Goal: Complete application form

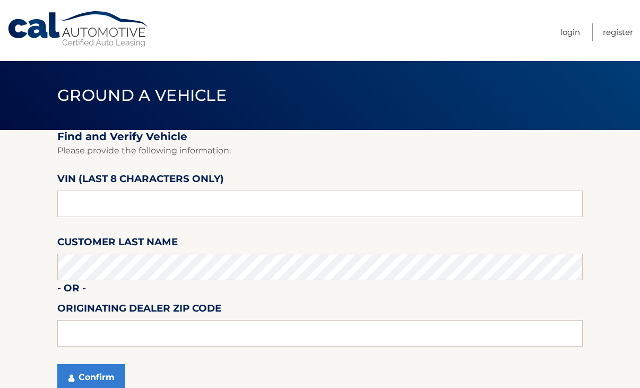
click at [497, 152] on p "Please provide the following information." at bounding box center [319, 150] width 525 height 15
click at [271, 195] on input "text" at bounding box center [319, 204] width 525 height 27
type input "n*******"
type input "N8614641"
click at [99, 381] on button "Confirm" at bounding box center [91, 377] width 68 height 27
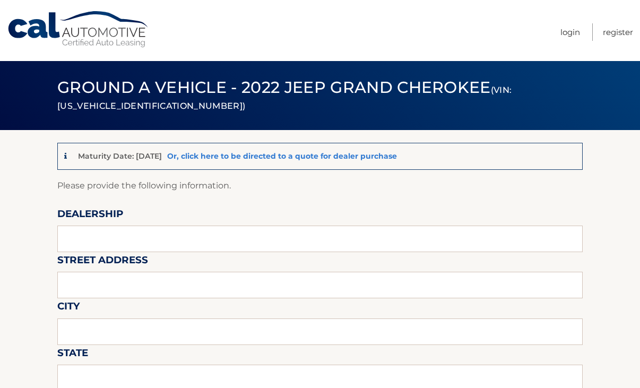
click at [393, 158] on link "Or, click here to be directed to a quote for dealer purchase" at bounding box center [282, 156] width 230 height 10
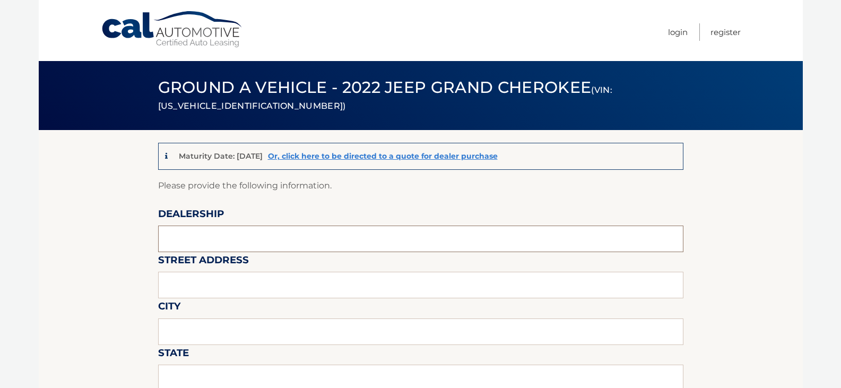
click at [335, 227] on input "text" at bounding box center [420, 239] width 525 height 27
type input "E"
type input "EMPIRE CHYSLER JEEP DODGE RAM"
type input "555 SUNRISE HWY"
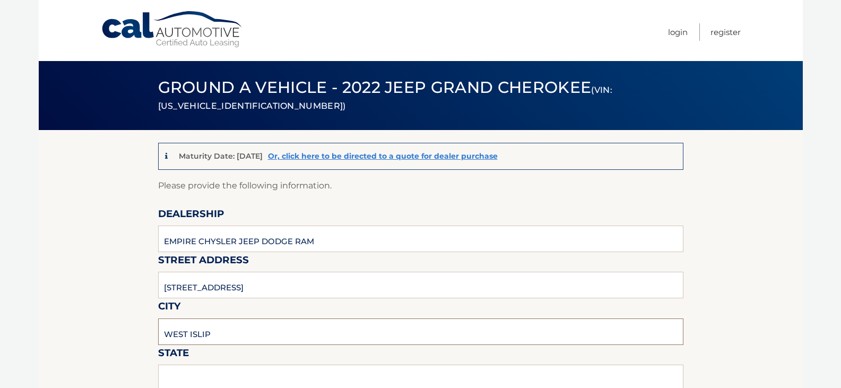
type input "WEST ISLIP"
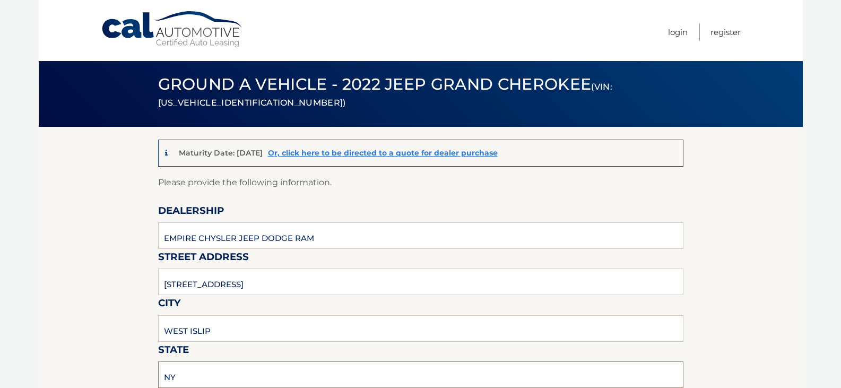
type input "NY"
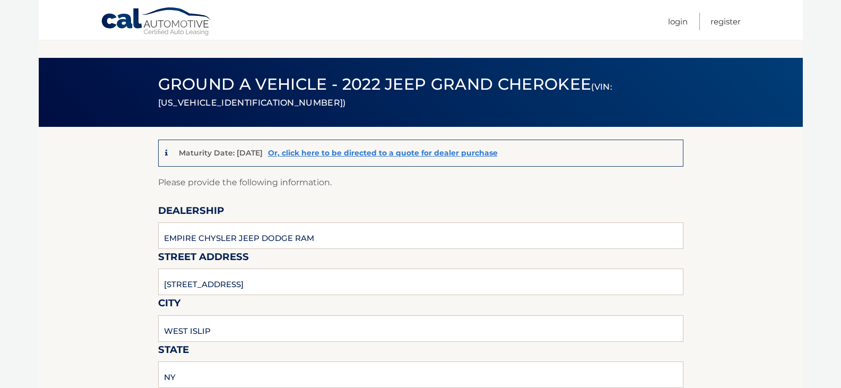
scroll to position [230, 0]
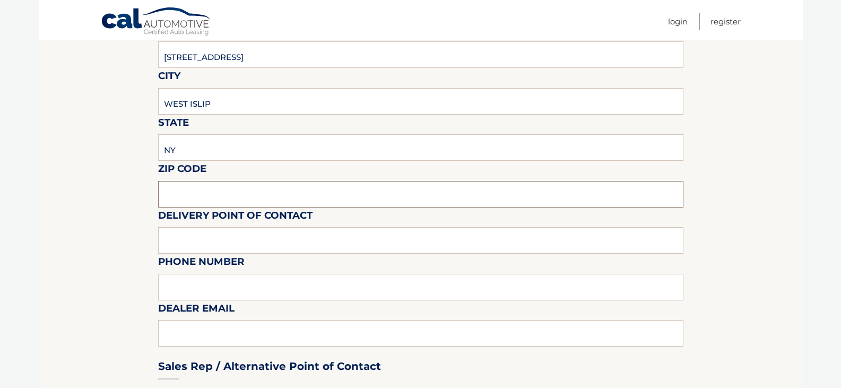
click at [256, 200] on input "text" at bounding box center [420, 194] width 525 height 27
type input "11795"
type input "JUSTIN"
type input "CMOREJON@EAGNY.COM"
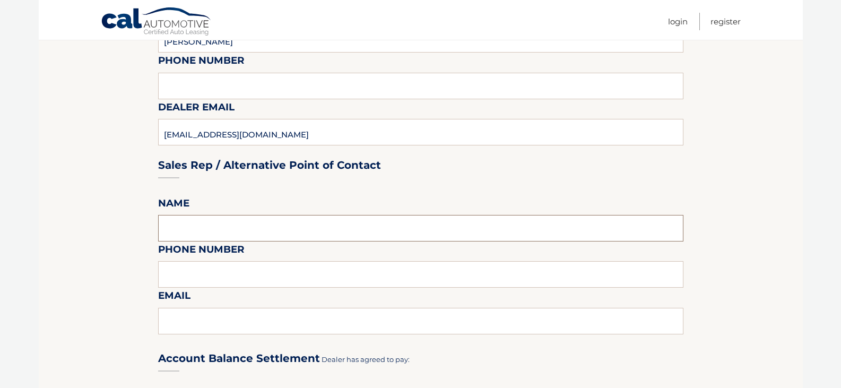
scroll to position [413, 0]
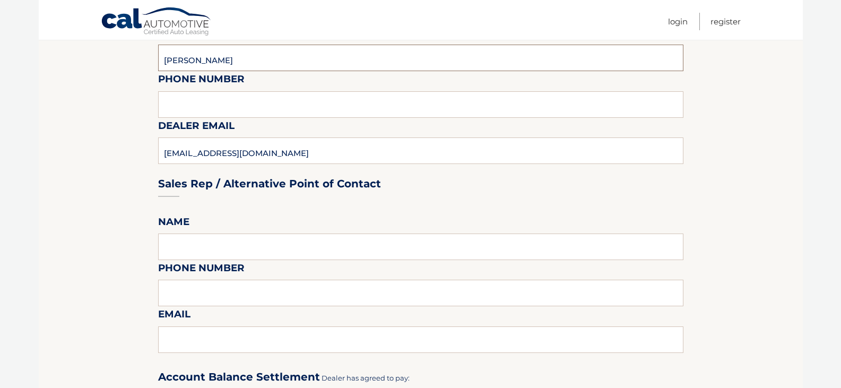
click at [228, 61] on input "JUSTIN" at bounding box center [420, 58] width 525 height 27
type input "CELINA"
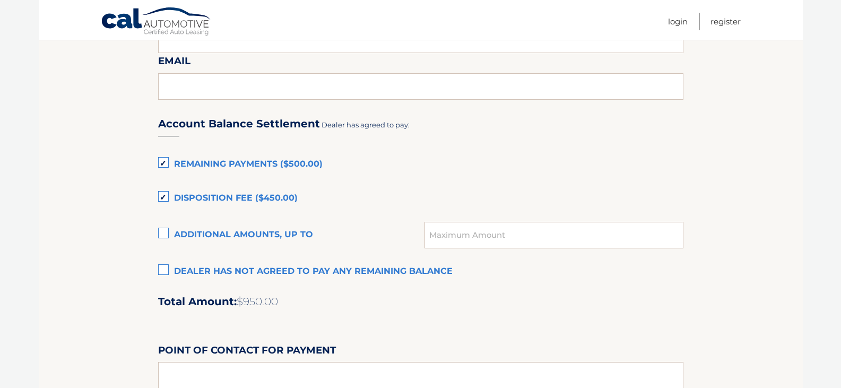
scroll to position [678, 0]
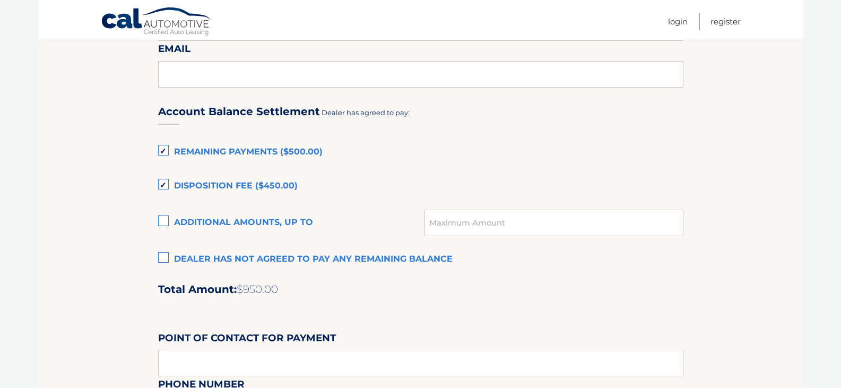
click at [214, 185] on label "Disposition Fee ($450.00)" at bounding box center [420, 186] width 525 height 21
click at [0, 0] on input "Disposition Fee ($450.00)" at bounding box center [0, 0] width 0 height 0
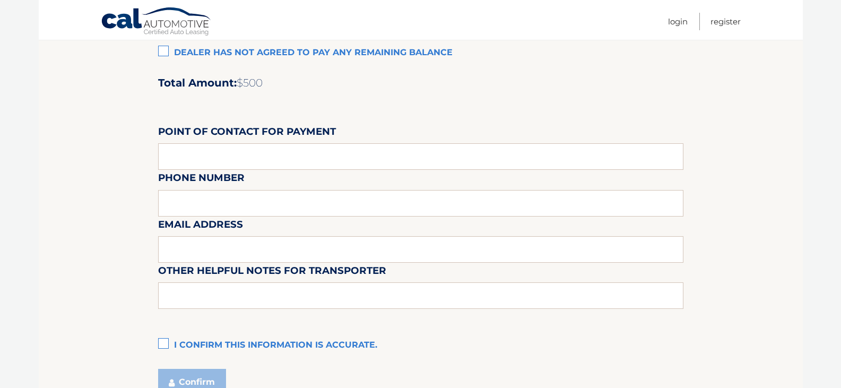
scroll to position [891, 0]
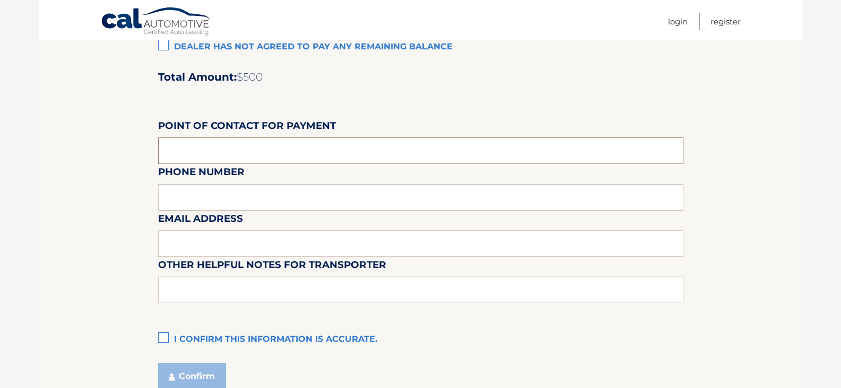
click at [278, 151] on input "text" at bounding box center [420, 150] width 525 height 27
type input "CELINA"
type input "2137181143"
type input "CMOREJON@EAGNY.COM"
click at [212, 336] on label "I confirm this information is accurate." at bounding box center [420, 339] width 525 height 21
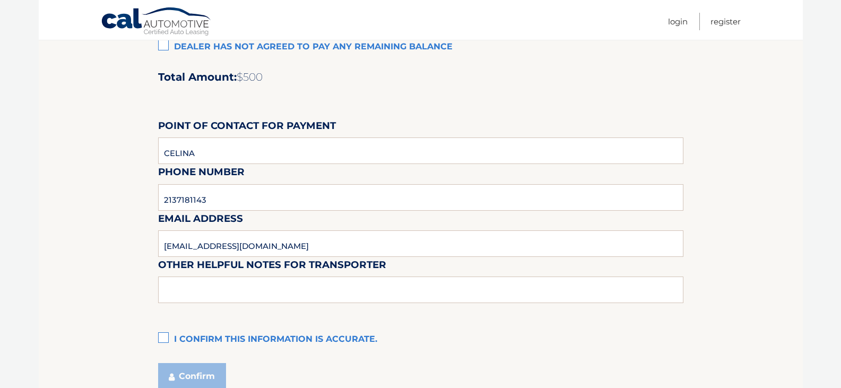
click at [0, 0] on input "I confirm this information is accurate." at bounding box center [0, 0] width 0 height 0
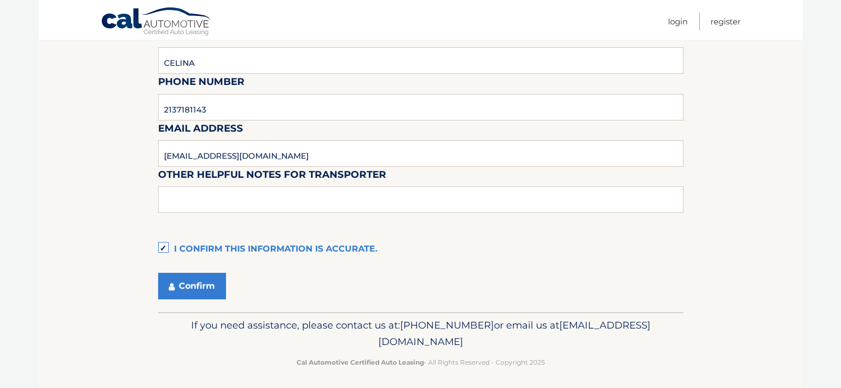
scroll to position [986, 0]
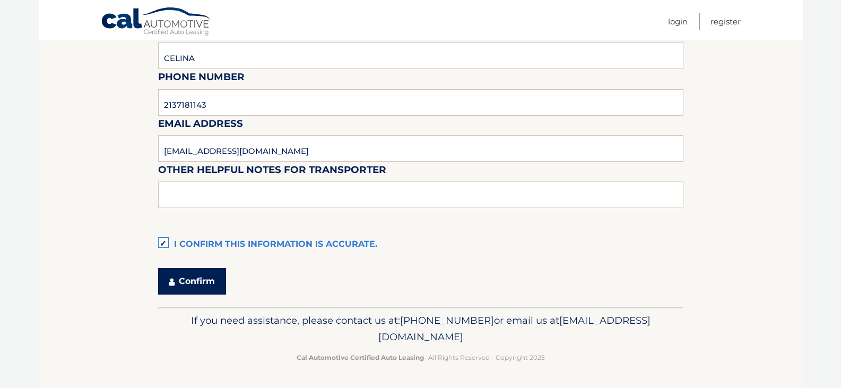
click at [194, 275] on button "Confirm" at bounding box center [192, 281] width 68 height 27
type input "2137181143"
click at [211, 280] on button "Confirm" at bounding box center [192, 281] width 68 height 27
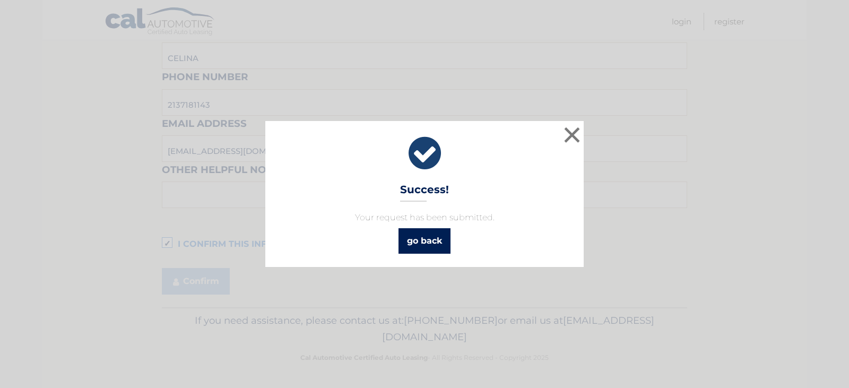
click at [447, 241] on link "go back" at bounding box center [425, 240] width 52 height 25
